Goal: Find specific page/section: Find specific page/section

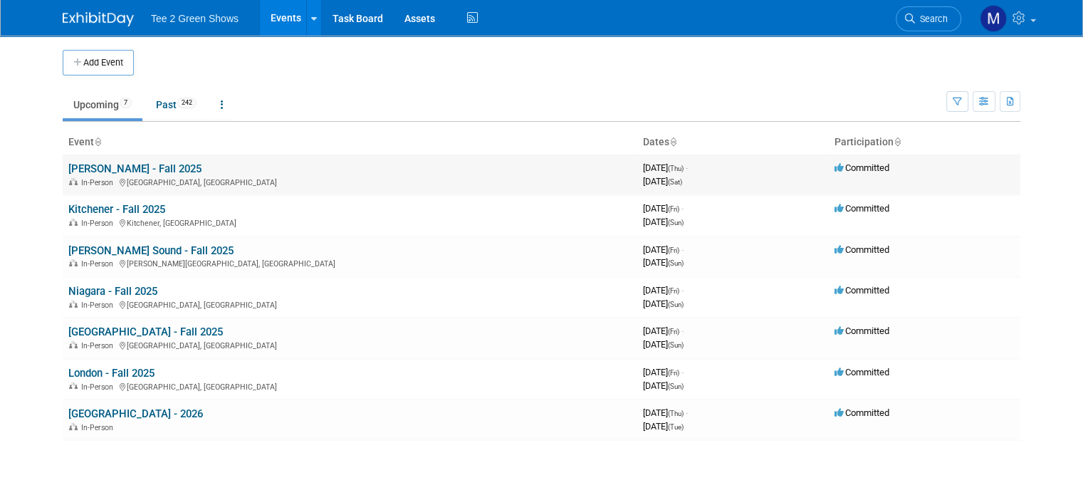
click at [109, 165] on link "[PERSON_NAME] - Fall 2025" at bounding box center [134, 168] width 133 height 13
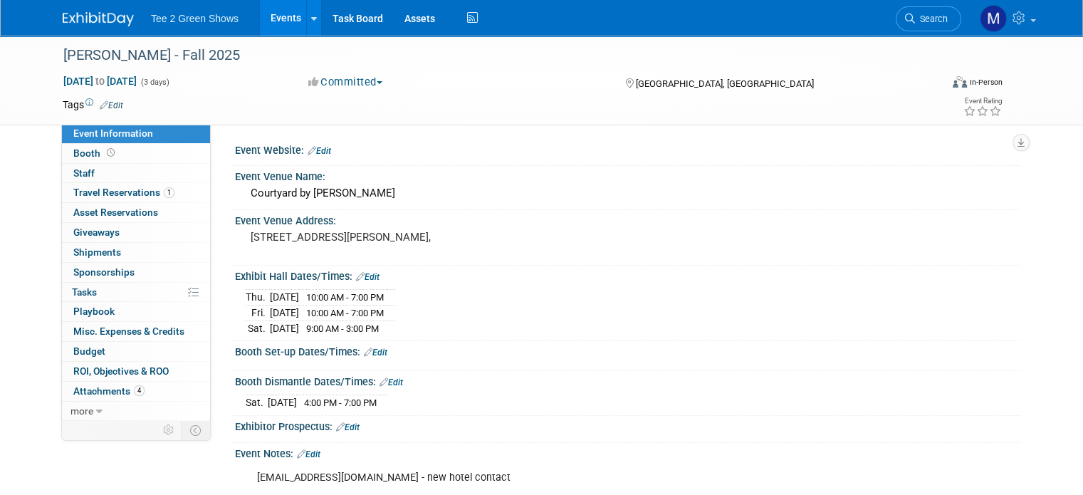
click at [69, 17] on img at bounding box center [98, 19] width 71 height 14
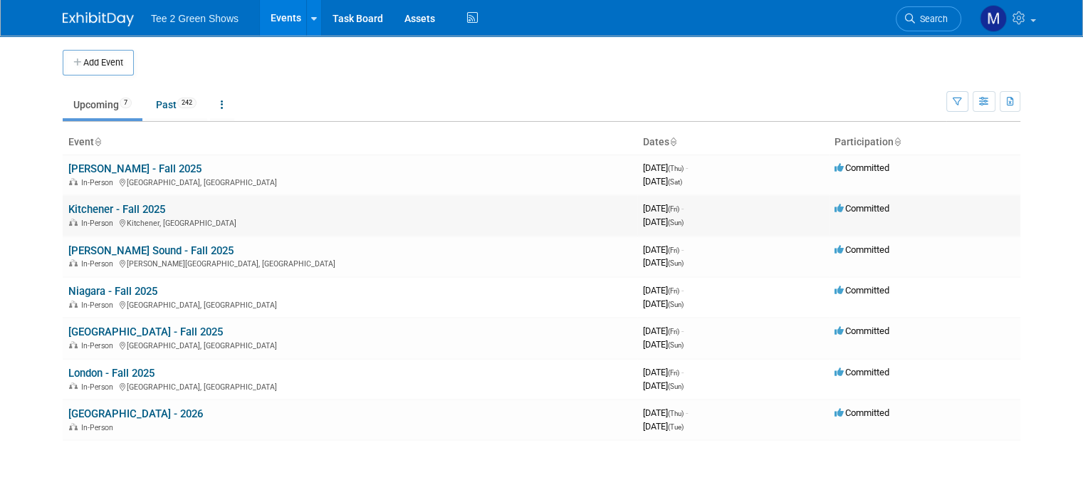
click at [102, 209] on link "Kitchener - Fall 2025" at bounding box center [116, 209] width 97 height 13
click at [144, 205] on link "Kitchener - Fall 2025" at bounding box center [116, 209] width 97 height 13
click at [142, 249] on link "[PERSON_NAME] Sound - Fall 2025" at bounding box center [150, 250] width 165 height 13
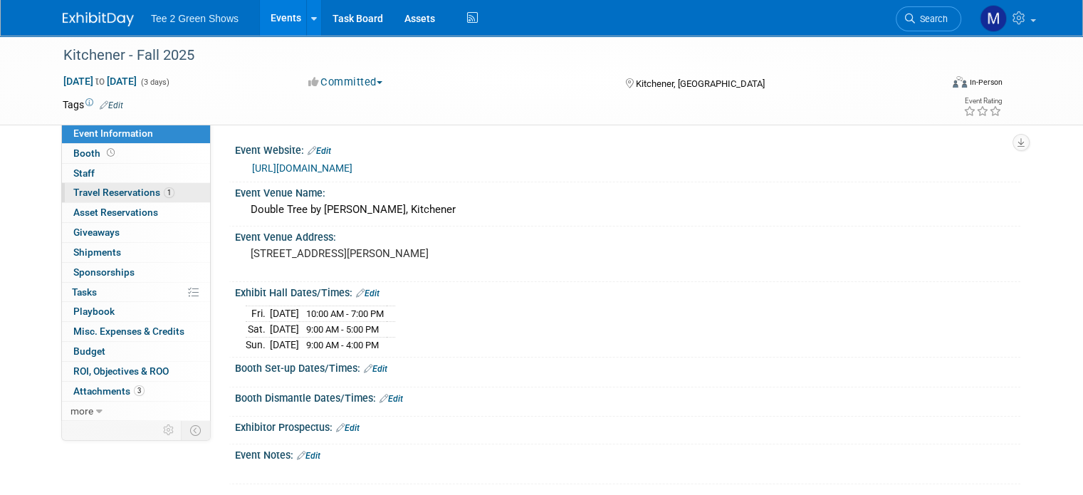
click at [137, 191] on span "Travel Reservations 1" at bounding box center [123, 192] width 101 height 11
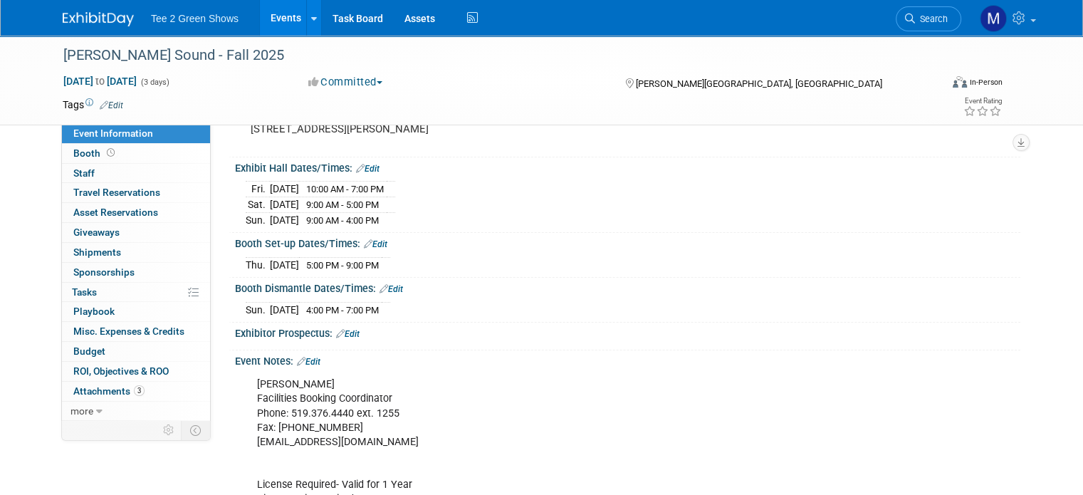
scroll to position [125, 0]
click at [77, 20] on img at bounding box center [98, 19] width 71 height 14
